Goal: Information Seeking & Learning: Learn about a topic

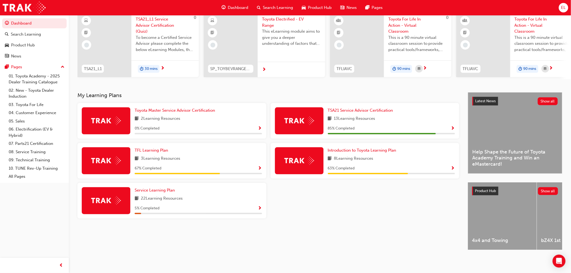
scroll to position [49, 0]
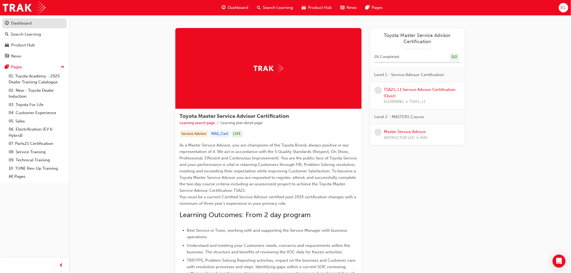
click at [31, 25] on div "Dashboard" at bounding box center [21, 23] width 21 height 6
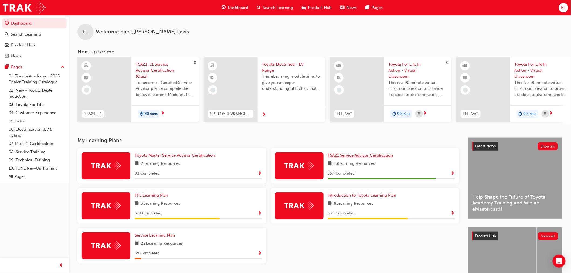
click at [362, 158] on span "TSA21 Service Advisor Certification" at bounding box center [360, 155] width 65 height 5
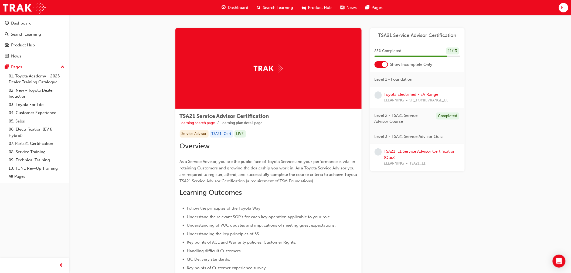
click at [428, 114] on span "Level 2 - TSA21 Service Advisor Course" at bounding box center [403, 119] width 57 height 12
click at [395, 118] on span "Level 2 - TSA21 Service Advisor Course" at bounding box center [403, 119] width 57 height 12
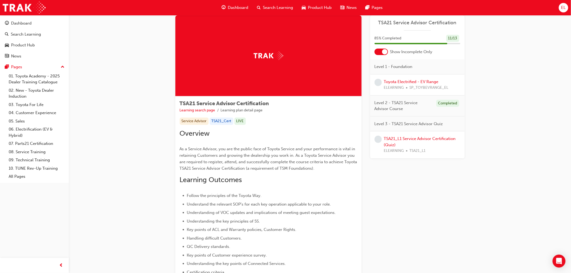
scroll to position [10, 0]
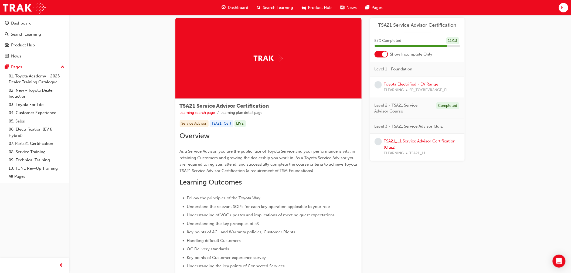
click at [428, 103] on span "Level 2 - TSA21 Service Advisor Course" at bounding box center [403, 108] width 57 height 12
click at [448, 104] on div "Completed" at bounding box center [447, 105] width 23 height 7
click at [372, 107] on div "Level 2 - TSA21 Service Advisor Course Completed" at bounding box center [417, 108] width 94 height 21
click at [419, 141] on link "TSA21_L1 Service Advisor Certification (Quiz)" at bounding box center [420, 144] width 72 height 11
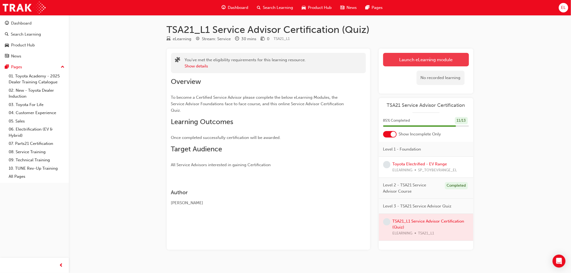
click at [450, 61] on link "Launch eLearning module" at bounding box center [426, 59] width 86 height 13
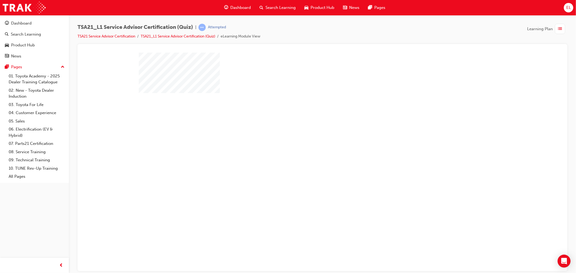
click at [306, 134] on div "play" at bounding box center [306, 134] width 0 height 0
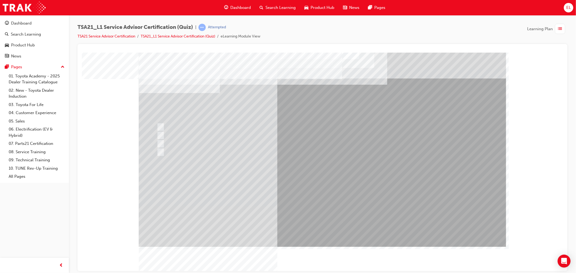
drag, startPoint x: 216, startPoint y: 103, endPoint x: 275, endPoint y: 104, distance: 59.4
drag, startPoint x: 225, startPoint y: 110, endPoint x: 190, endPoint y: 95, distance: 37.6
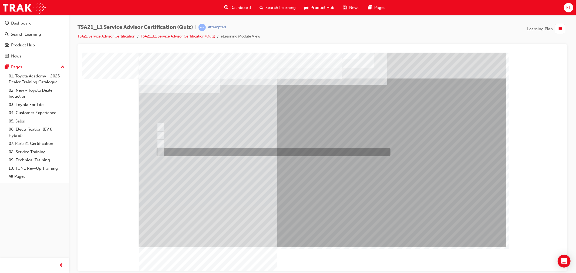
click at [172, 152] on div at bounding box center [272, 152] width 234 height 8
radio input "true"
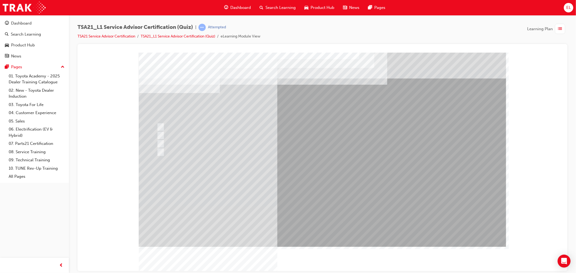
drag, startPoint x: 169, startPoint y: 97, endPoint x: 245, endPoint y: 96, distance: 76.7
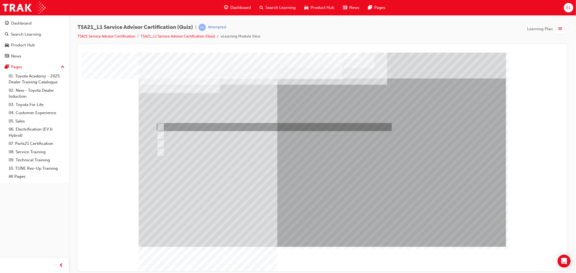
click at [162, 128] on input "Check the Guest’s phone number on the Maintenance Reminder card." at bounding box center [159, 127] width 6 height 6
radio input "true"
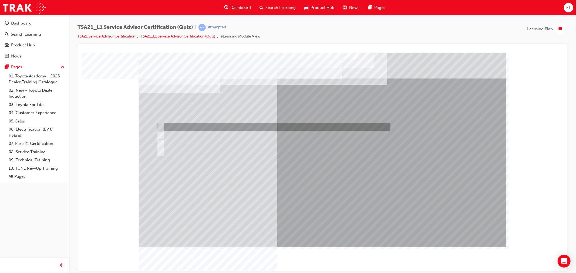
click at [212, 124] on div at bounding box center [272, 127] width 234 height 8
radio input "true"
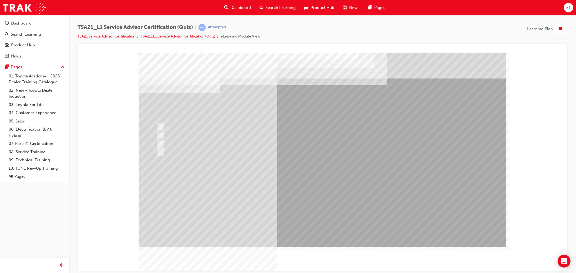
drag, startPoint x: 348, startPoint y: 207, endPoint x: 334, endPoint y: 204, distance: 14.8
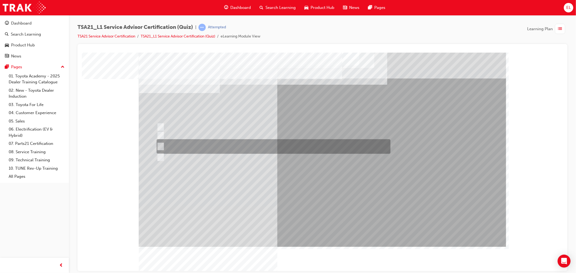
click at [171, 144] on div at bounding box center [272, 146] width 234 height 15
radio input "true"
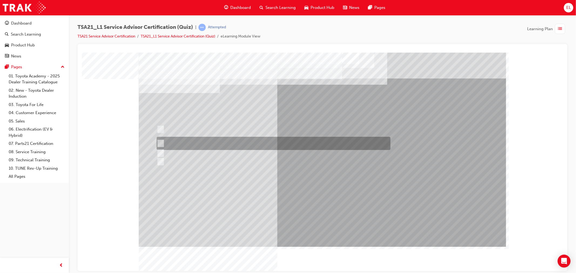
click at [196, 140] on div at bounding box center [272, 143] width 234 height 13
radio input "true"
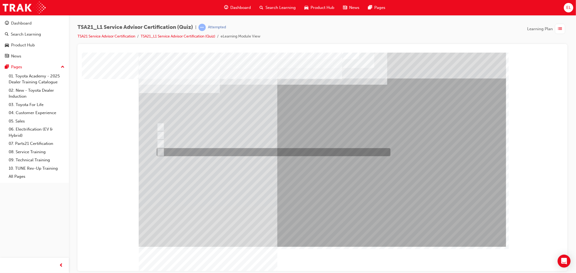
click at [178, 150] on div at bounding box center [272, 152] width 234 height 8
radio input "true"
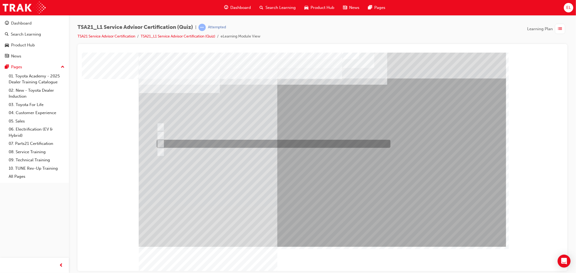
click at [189, 141] on div at bounding box center [272, 144] width 234 height 8
radio input "true"
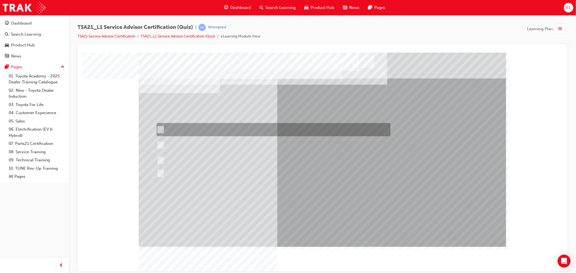
click at [199, 130] on div at bounding box center [272, 129] width 234 height 13
radio input "true"
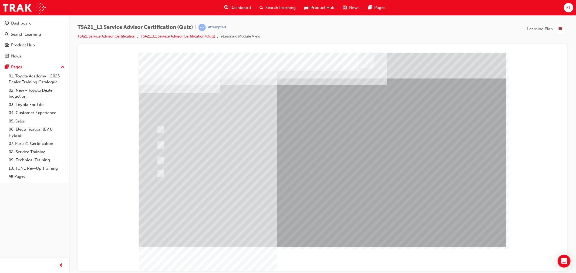
drag, startPoint x: 178, startPoint y: 97, endPoint x: 270, endPoint y: 107, distance: 92.1
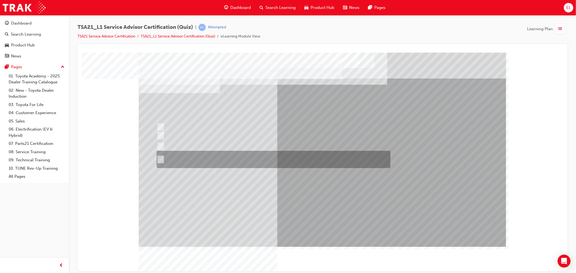
click at [177, 158] on div at bounding box center [272, 159] width 234 height 17
radio input "true"
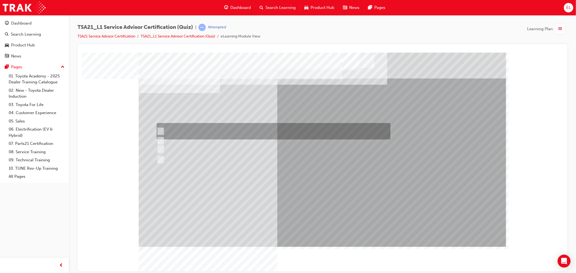
click at [190, 130] on div at bounding box center [272, 131] width 234 height 16
radio input "true"
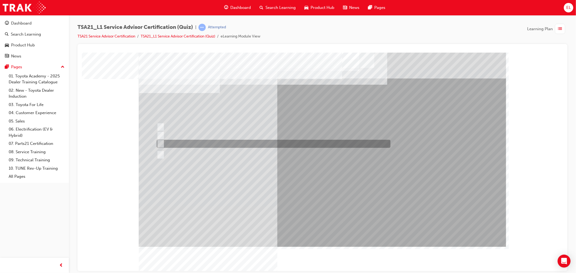
click at [227, 143] on div at bounding box center [272, 144] width 234 height 8
radio input "true"
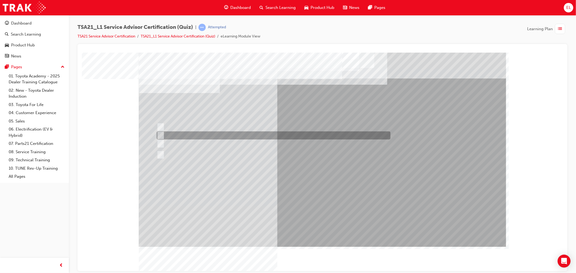
click at [184, 132] on div at bounding box center [272, 135] width 234 height 8
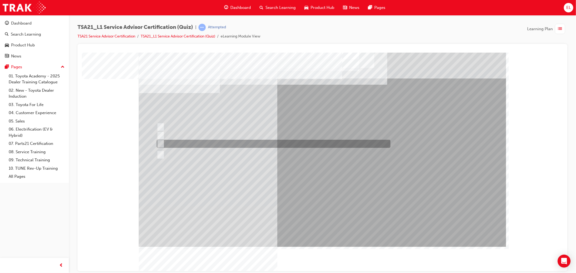
click at [184, 143] on div at bounding box center [272, 144] width 234 height 8
radio input "false"
radio input "true"
